Goal: Information Seeking & Learning: Learn about a topic

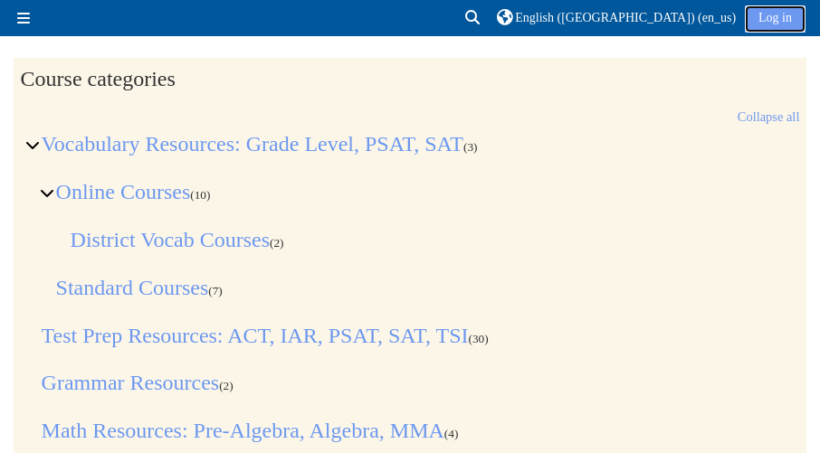
click at [762, 17] on link "Log in" at bounding box center [774, 18] width 61 height 27
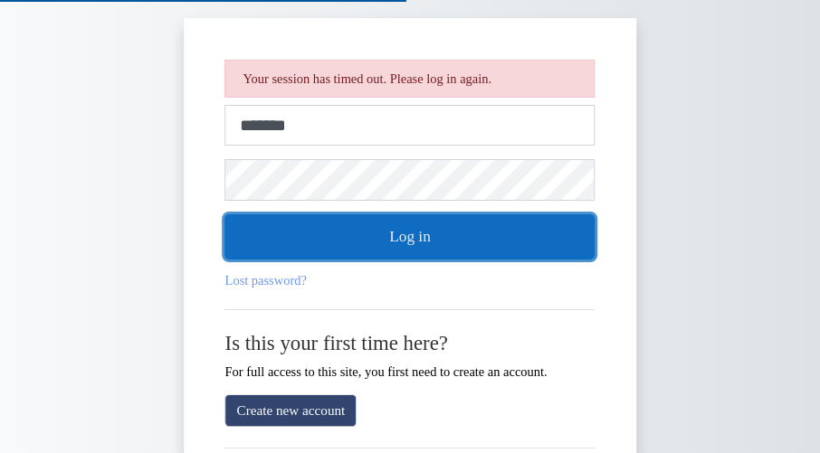
click at [514, 232] on button "Log in" at bounding box center [410, 236] width 370 height 45
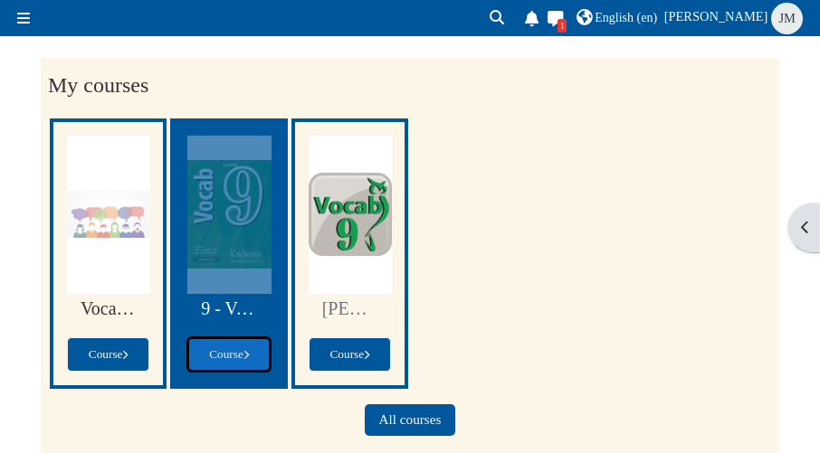
click at [251, 344] on link "Course" at bounding box center [228, 354] width 82 height 34
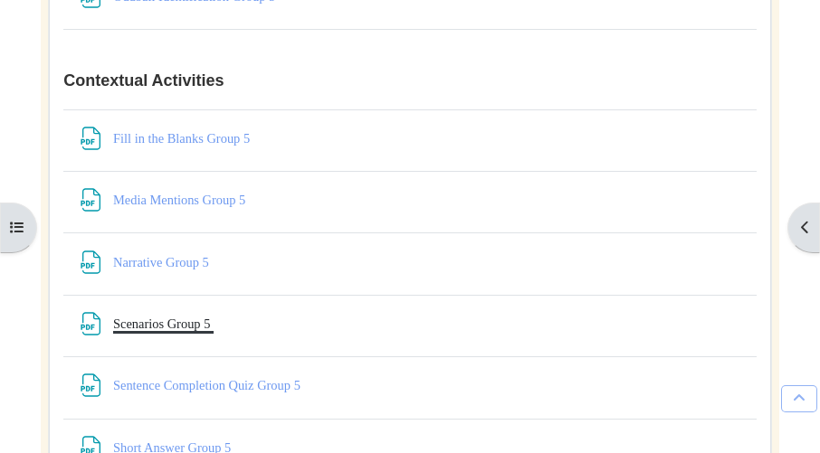
click at [198, 331] on link "Scenarios Group 5 File" at bounding box center [163, 324] width 100 height 14
